Goal: Transaction & Acquisition: Purchase product/service

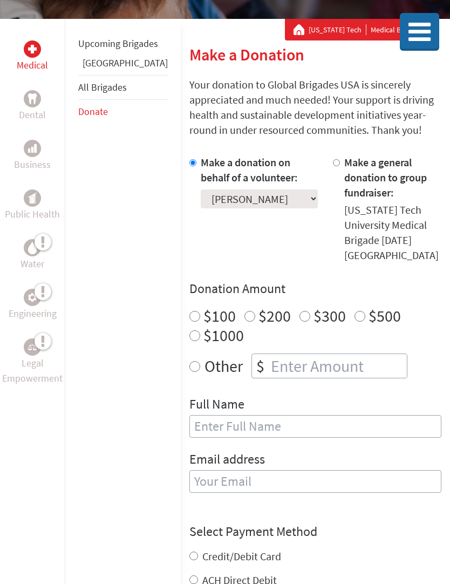
scroll to position [158, 0]
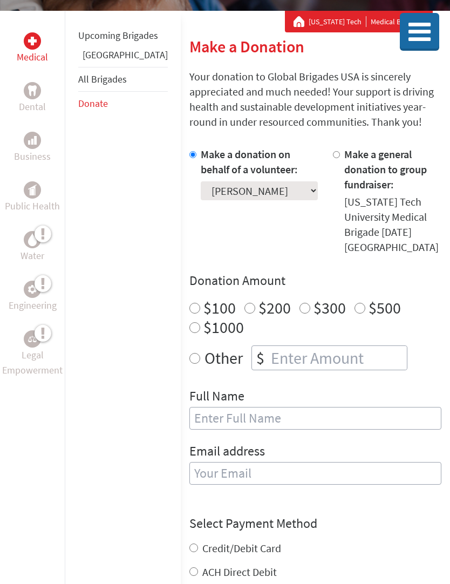
click at [284, 346] on input "number" at bounding box center [338, 358] width 138 height 24
radio input "true"
type input "250"
click at [375, 272] on h4 "Donation Amount" at bounding box center [315, 280] width 252 height 17
click at [266, 200] on select "Select a volunteer... [PERSON_NAME] [PERSON_NAME] [PERSON_NAME] [PERSON_NAME] […" at bounding box center [259, 190] width 117 height 19
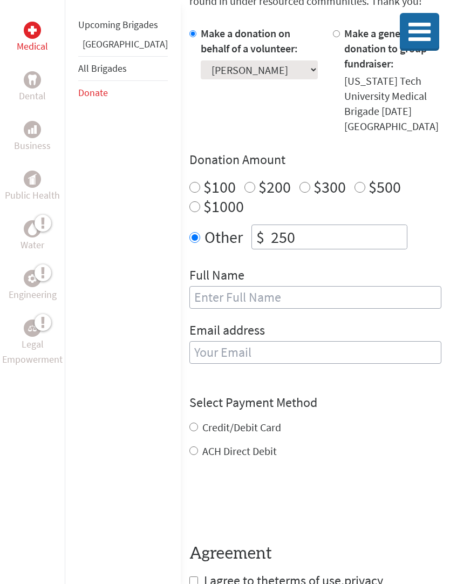
scroll to position [280, 0]
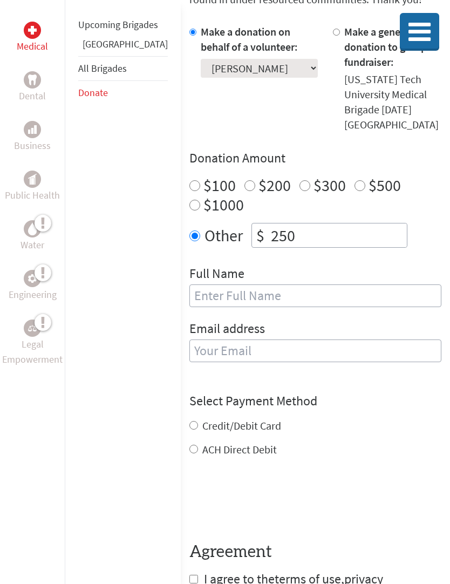
click at [344, 284] on input "text" at bounding box center [315, 295] width 252 height 23
type input "[PERSON_NAME]"
click at [387, 320] on div "Email address" at bounding box center [315, 347] width 252 height 55
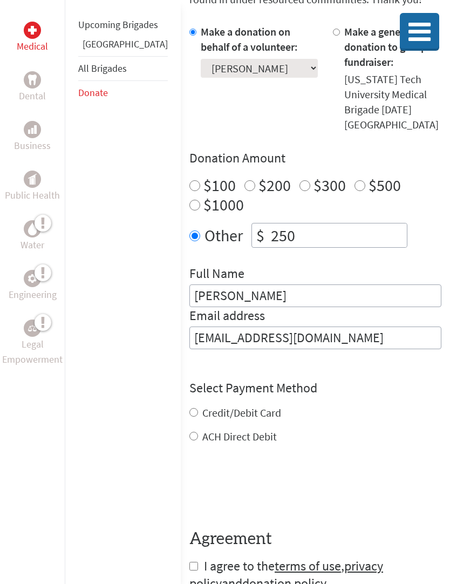
type input "[EMAIL_ADDRESS][DOMAIN_NAME]"
click at [189, 405] on div "Credit/Debit Card ACH Direct Debit" at bounding box center [315, 424] width 252 height 39
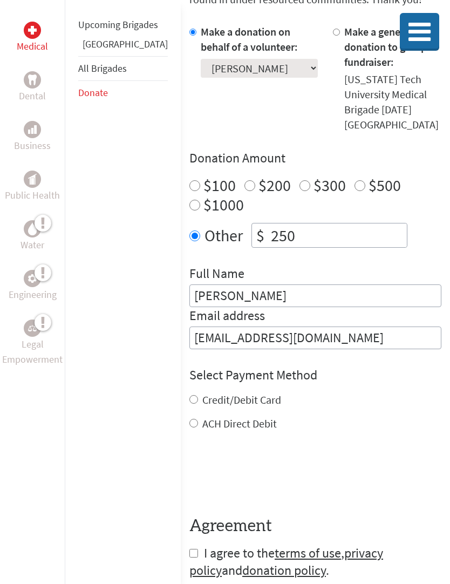
click at [202, 393] on label "Credit/Debit Card" at bounding box center [241, 399] width 79 height 13
click at [189, 395] on input "Credit/Debit Card" at bounding box center [193, 399] width 9 height 9
radio input "true"
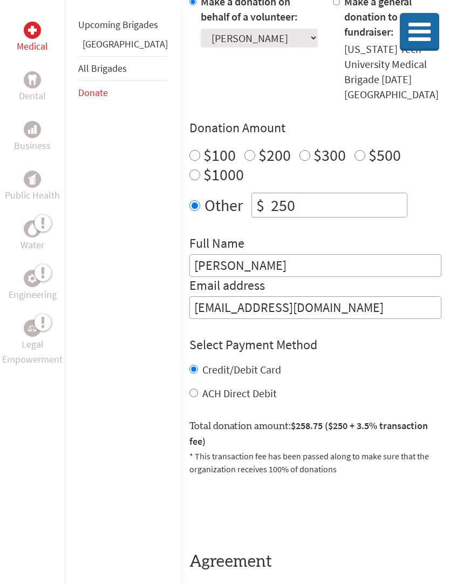
scroll to position [318, 0]
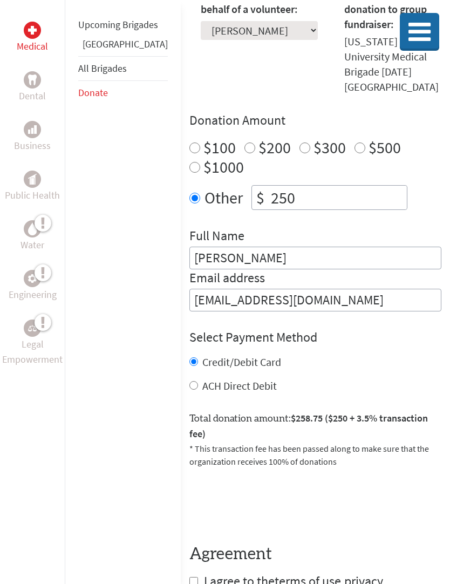
click at [189, 577] on input "checkbox" at bounding box center [193, 581] width 9 height 9
checkbox input "true"
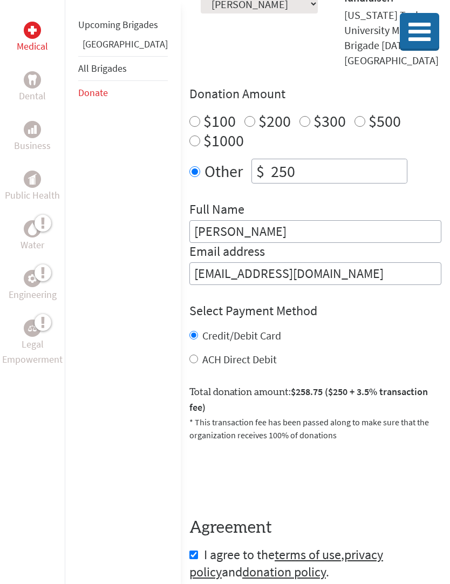
scroll to position [362, 0]
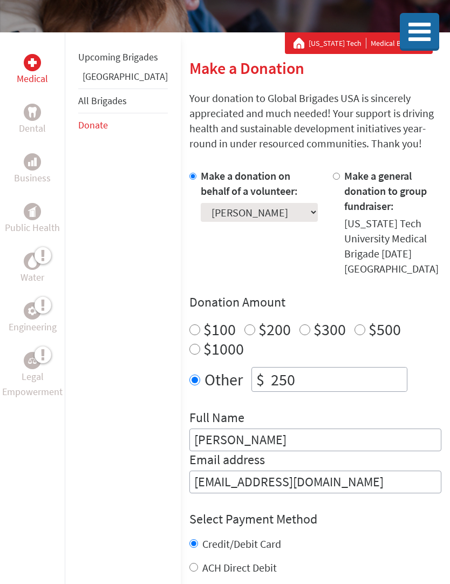
scroll to position [36, 0]
